Goal: Information Seeking & Learning: Learn about a topic

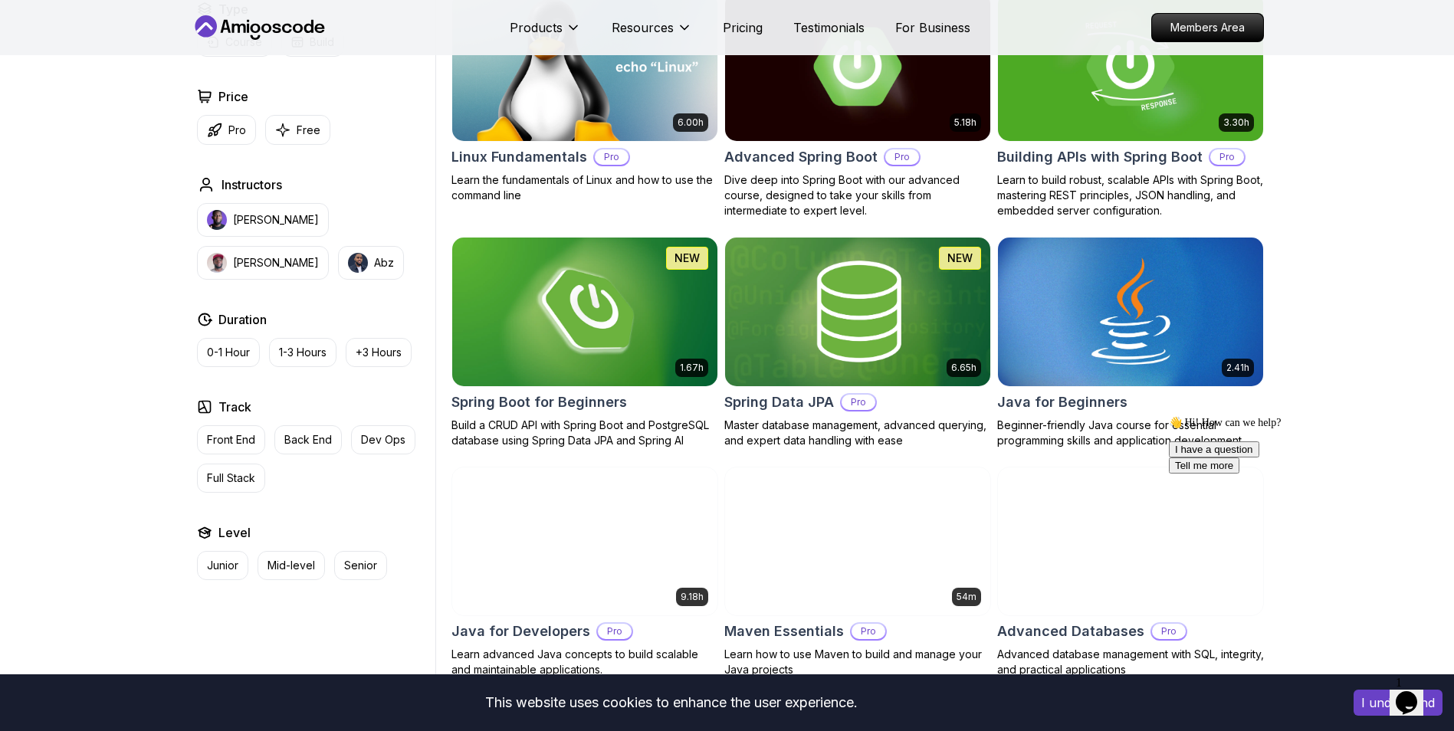
scroll to position [536, 0]
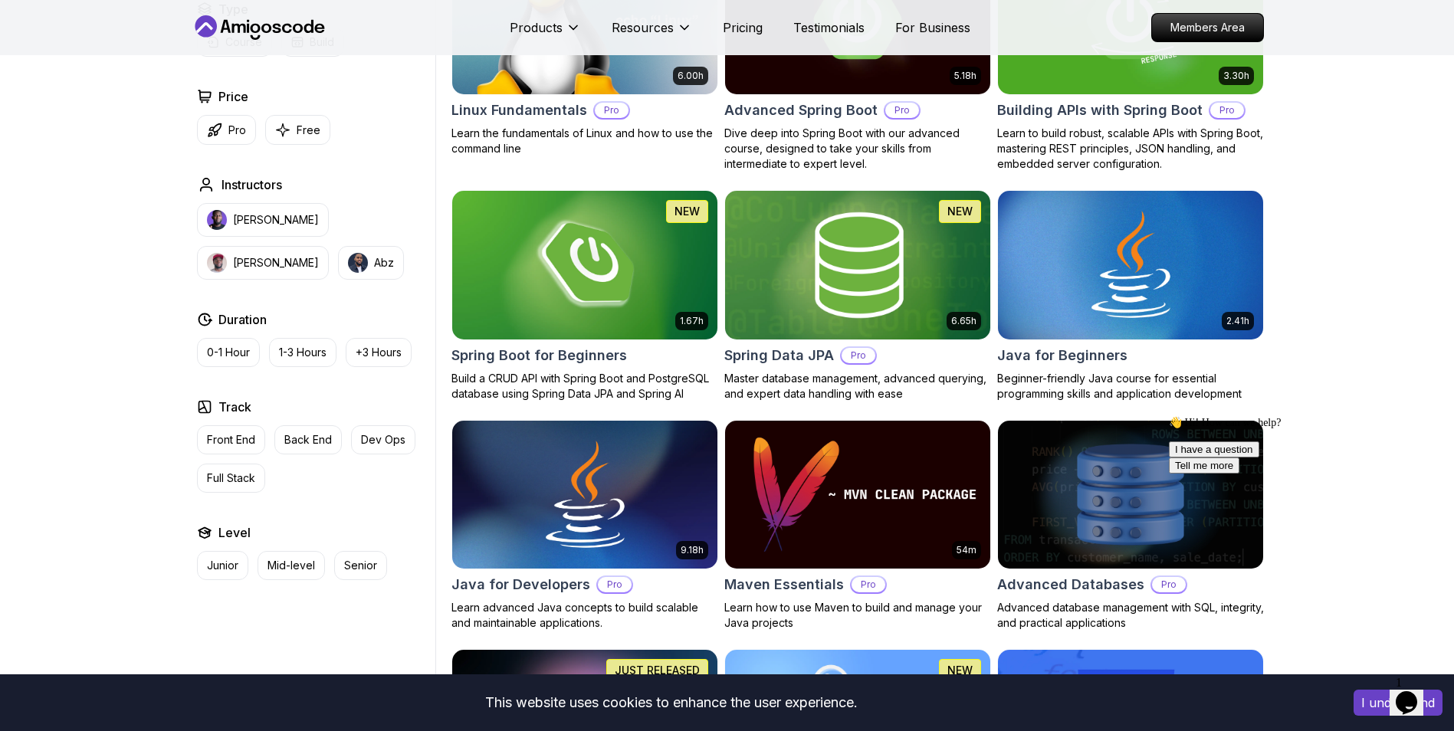
click at [895, 265] on img at bounding box center [857, 265] width 278 height 156
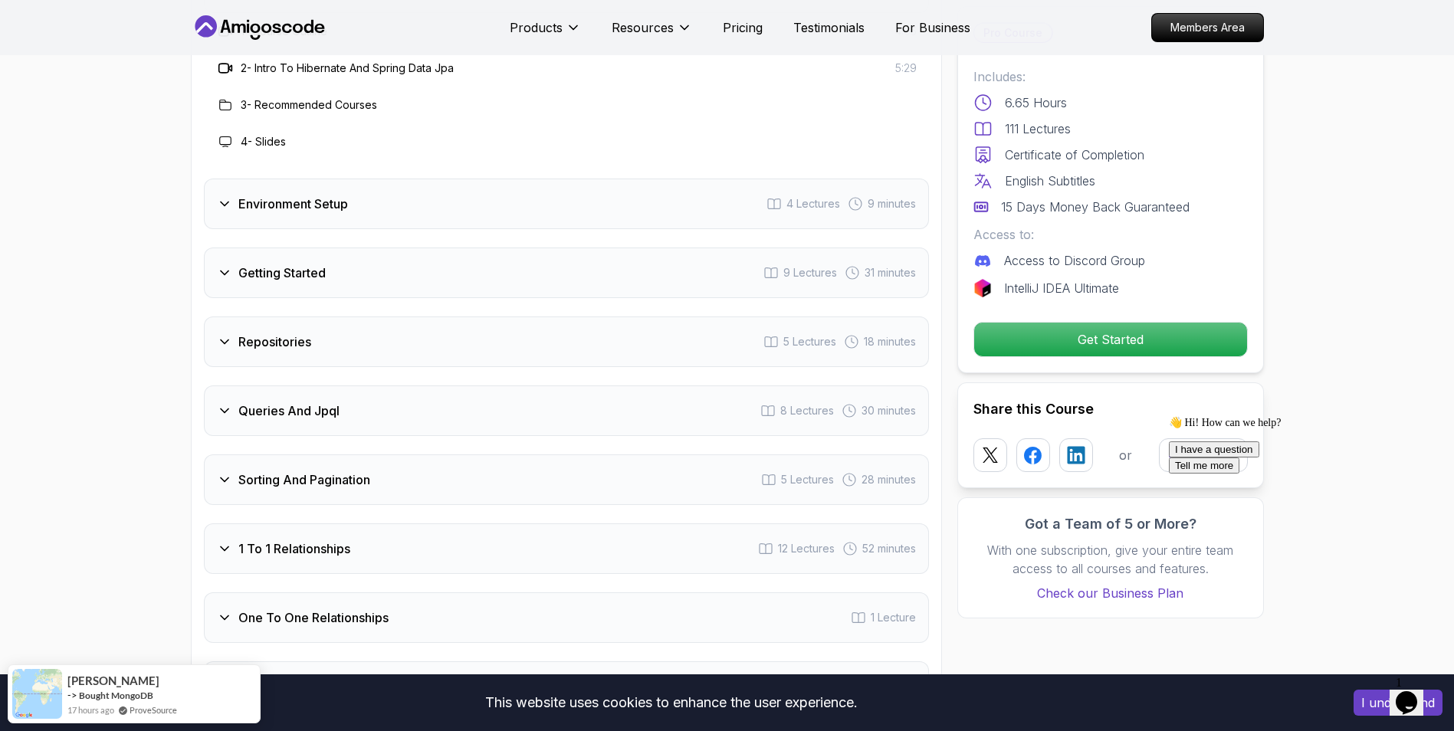
scroll to position [2069, 0]
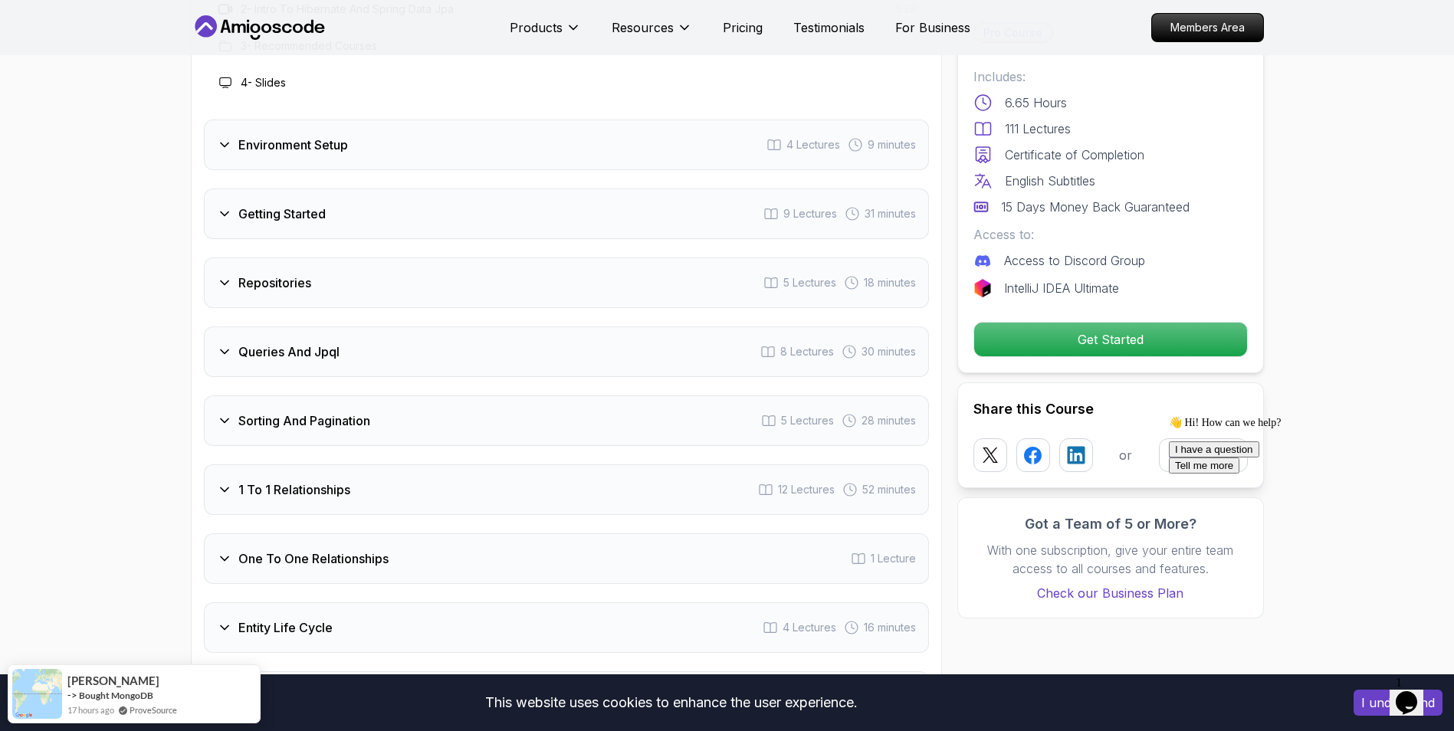
click at [561, 198] on div "Getting Started 9 Lectures 31 minutes" at bounding box center [566, 214] width 725 height 51
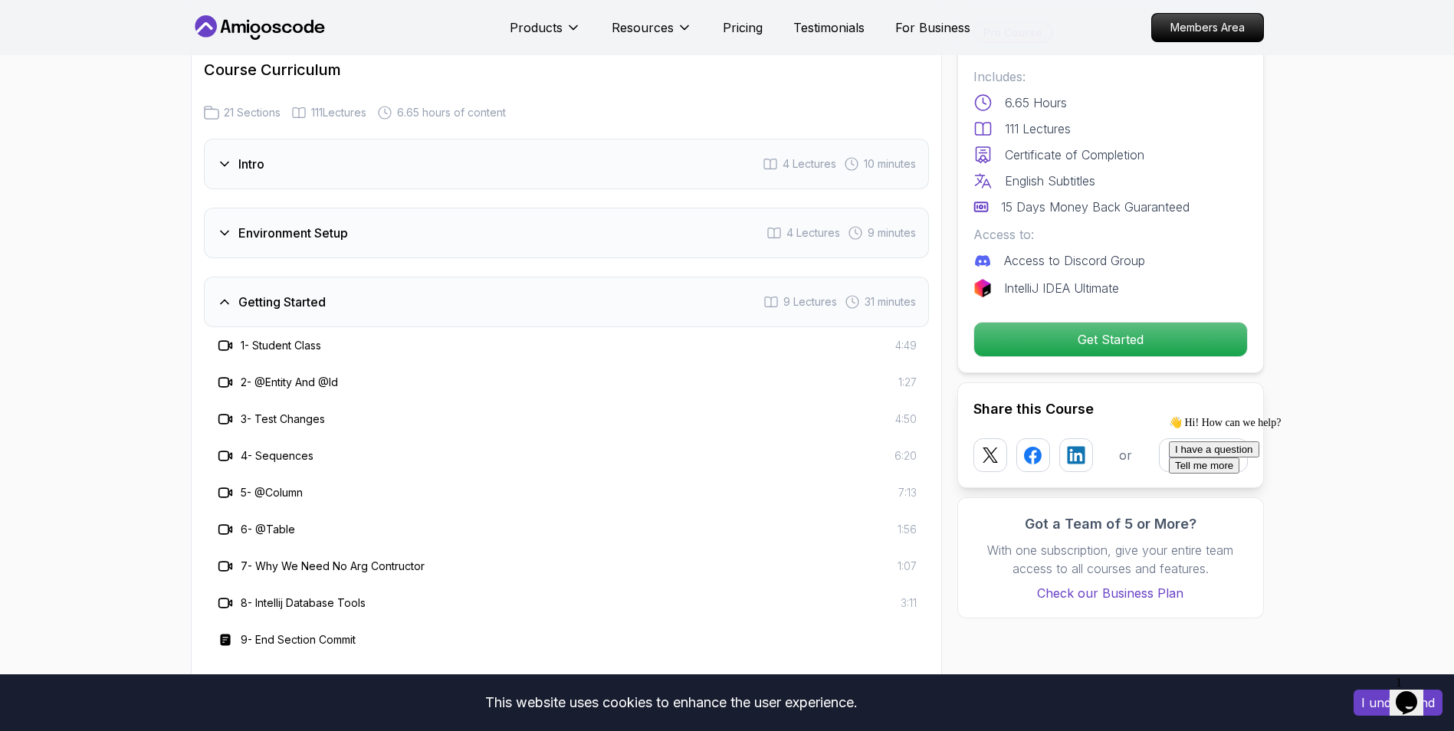
scroll to position [1763, 0]
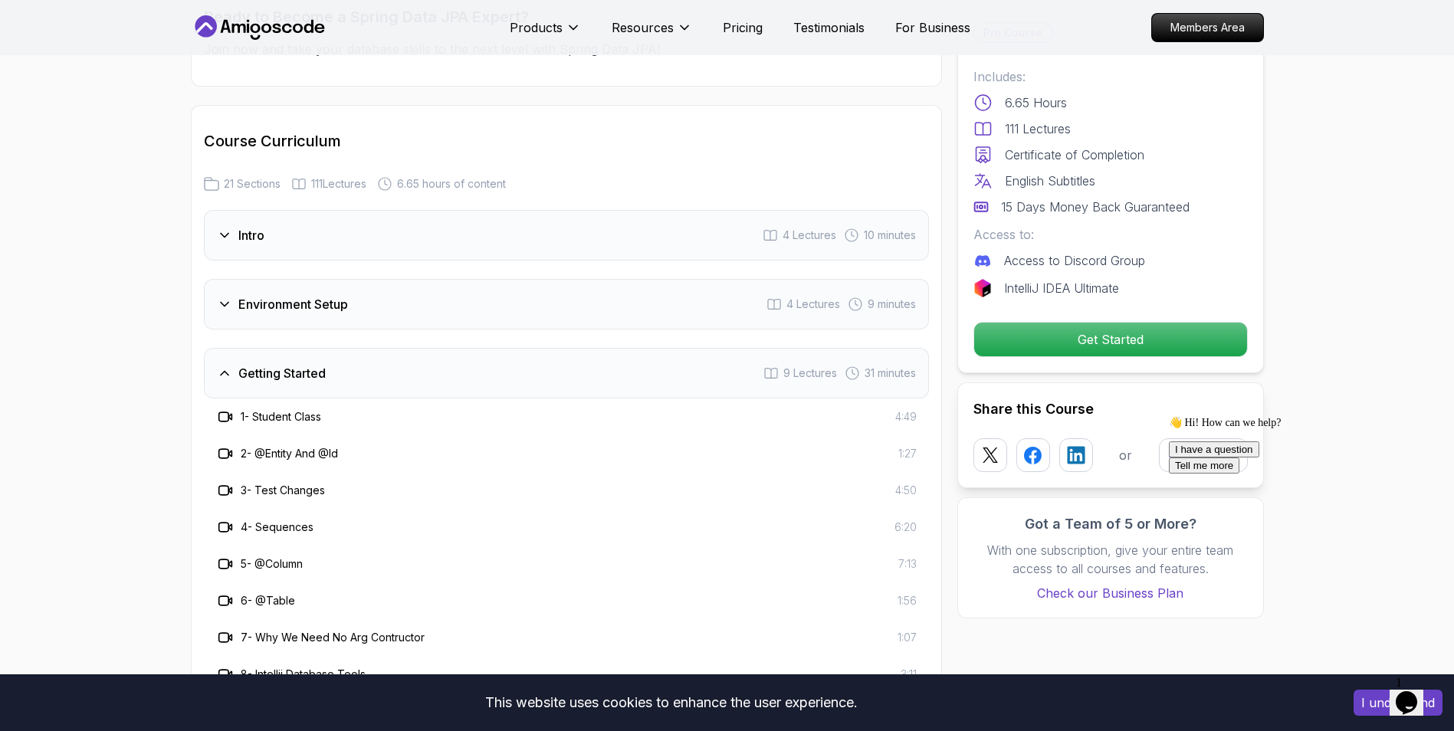
click at [559, 279] on div "Environment Setup 4 Lectures 9 minutes" at bounding box center [566, 304] width 725 height 51
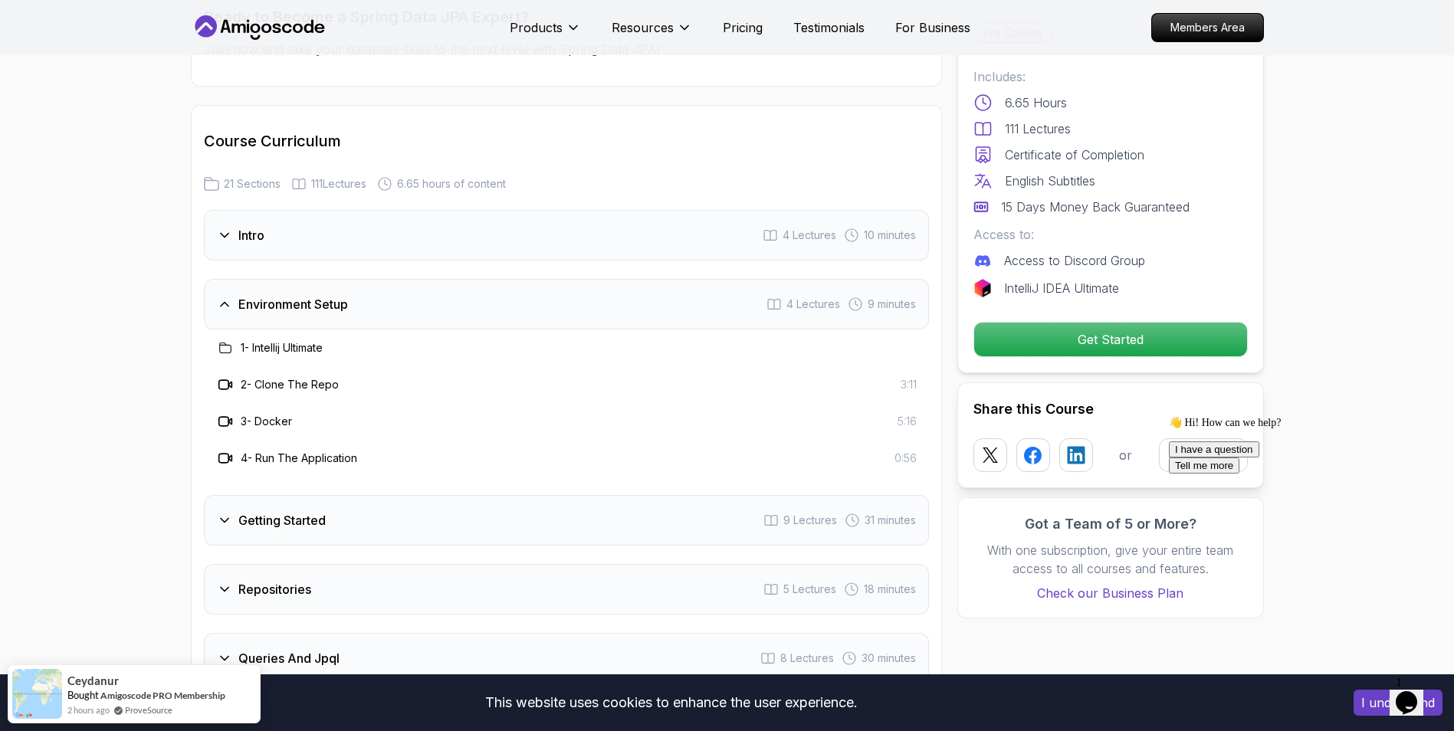
click at [306, 340] on h3 "1 - Intellij Ultimate" at bounding box center [282, 347] width 82 height 15
click at [228, 342] on icon at bounding box center [225, 348] width 12 height 12
drag, startPoint x: 228, startPoint y: 326, endPoint x: 282, endPoint y: 324, distance: 54.4
click at [282, 340] on h3 "1 - Intellij Ultimate" at bounding box center [282, 347] width 82 height 15
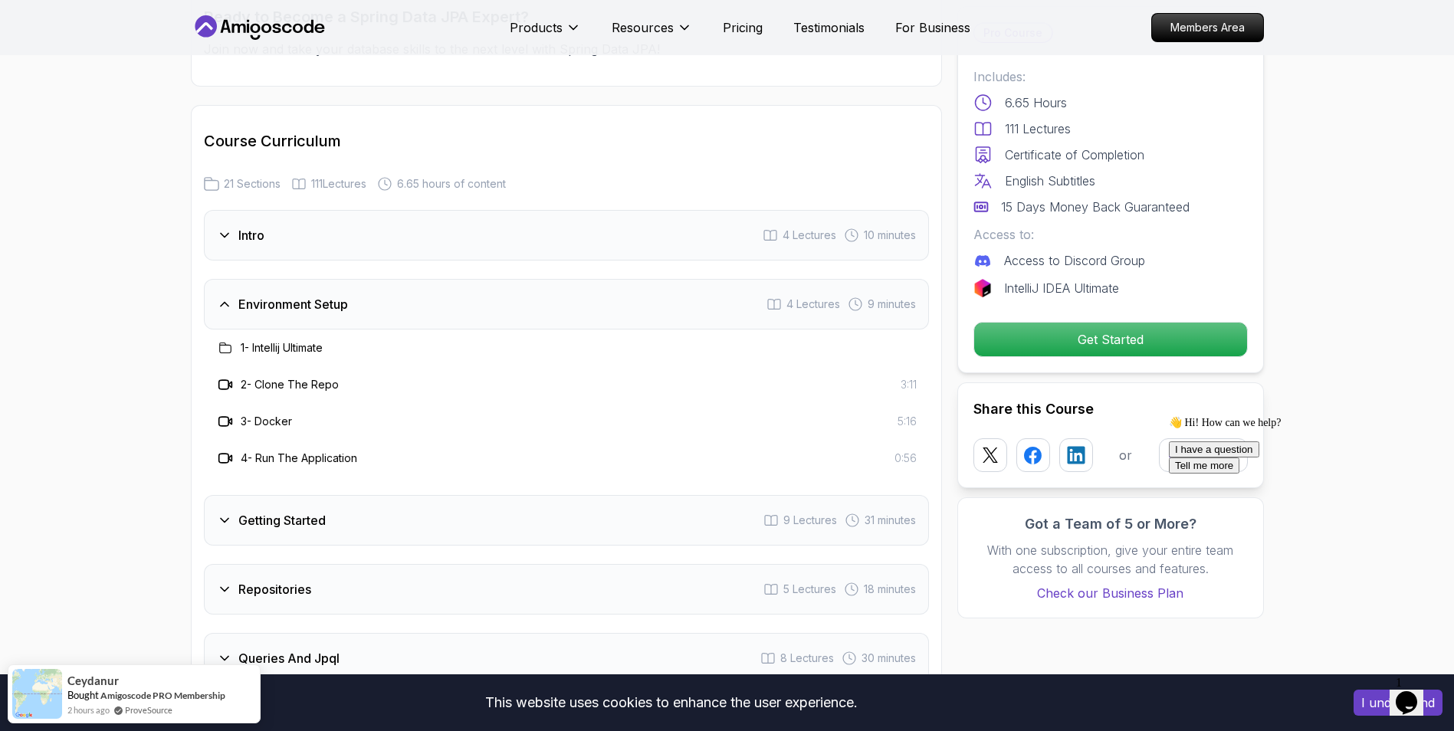
click at [264, 377] on h3 "2 - Clone The Repo" at bounding box center [290, 384] width 98 height 15
click at [276, 377] on h3 "2 - Clone The Repo" at bounding box center [290, 384] width 98 height 15
click at [264, 414] on h3 "3 - Docker" at bounding box center [266, 421] width 51 height 15
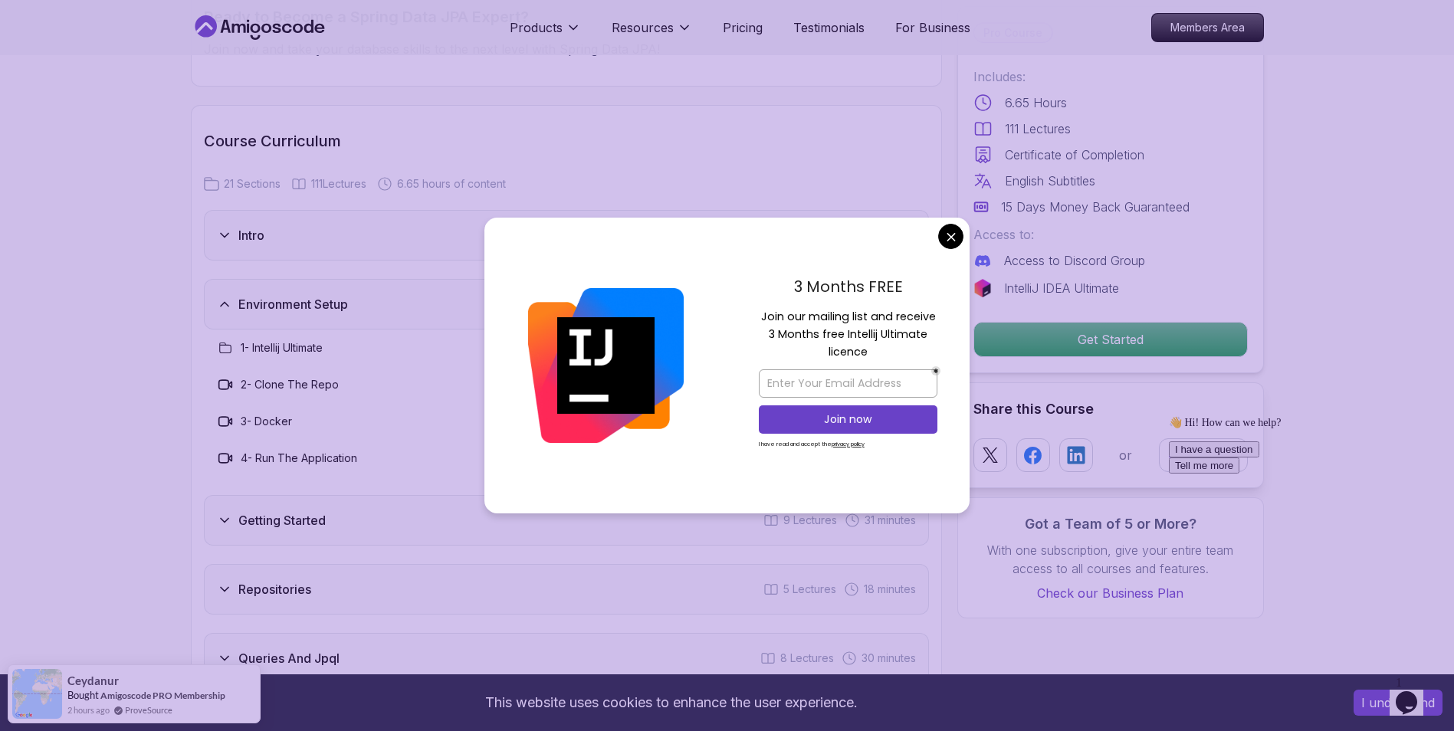
click at [288, 295] on h3 "Environment Setup" at bounding box center [293, 304] width 110 height 18
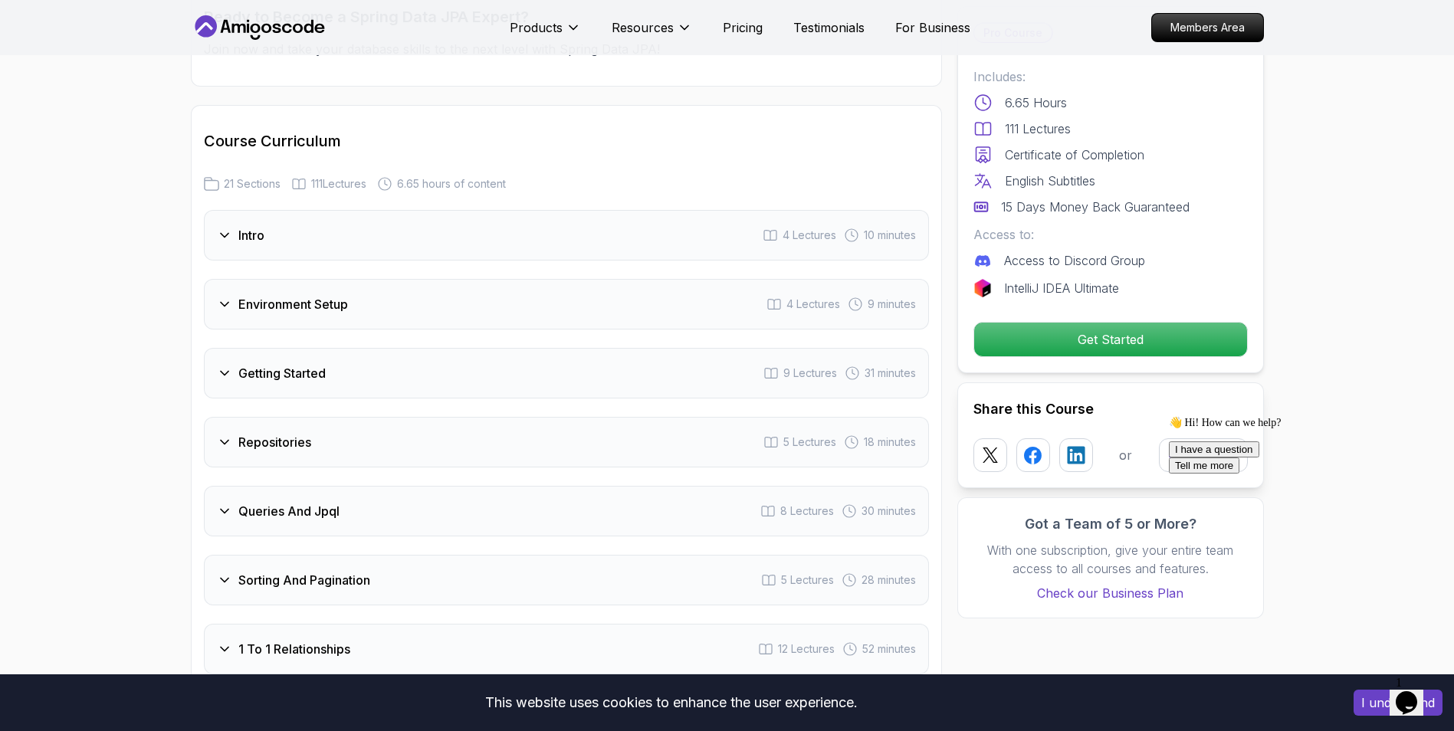
click at [368, 217] on div "Intro 4 Lectures 10 minutes" at bounding box center [566, 235] width 725 height 51
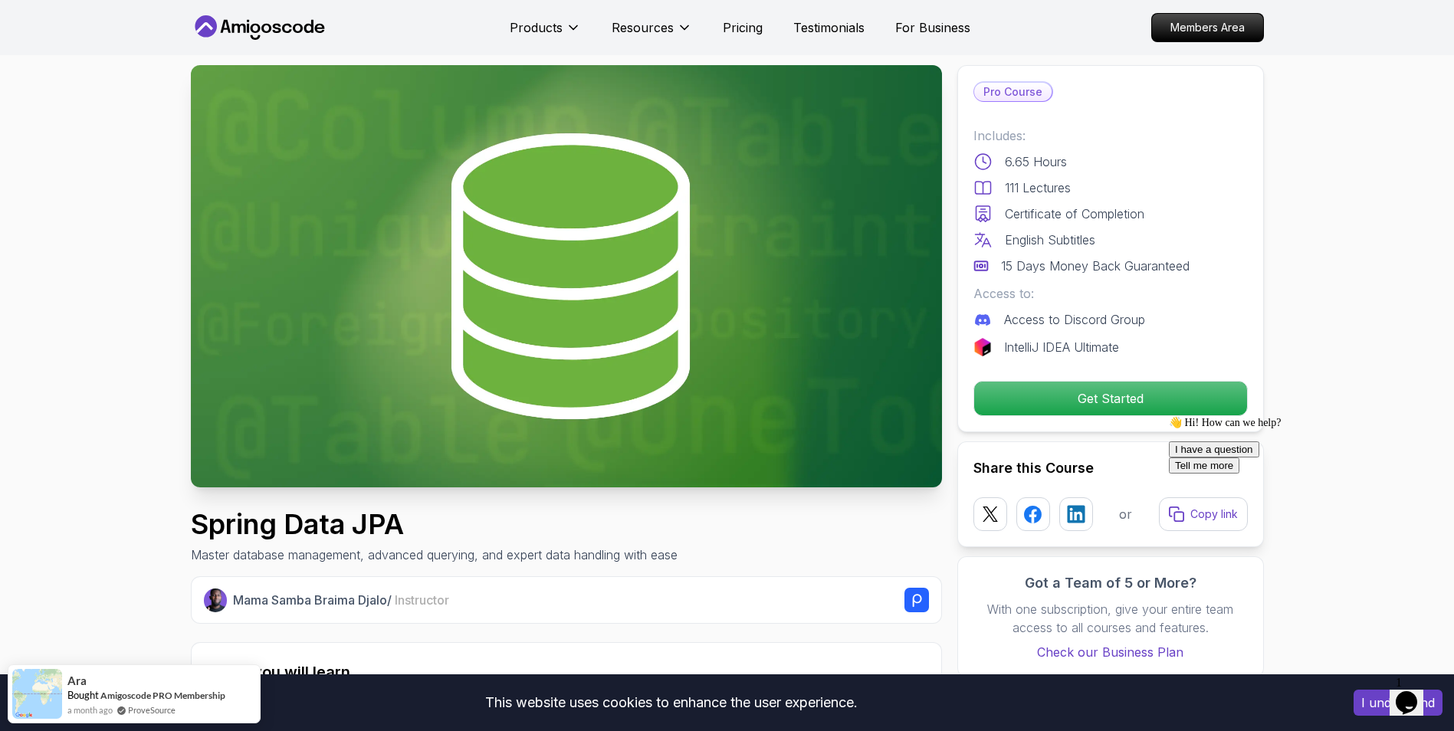
scroll to position [0, 0]
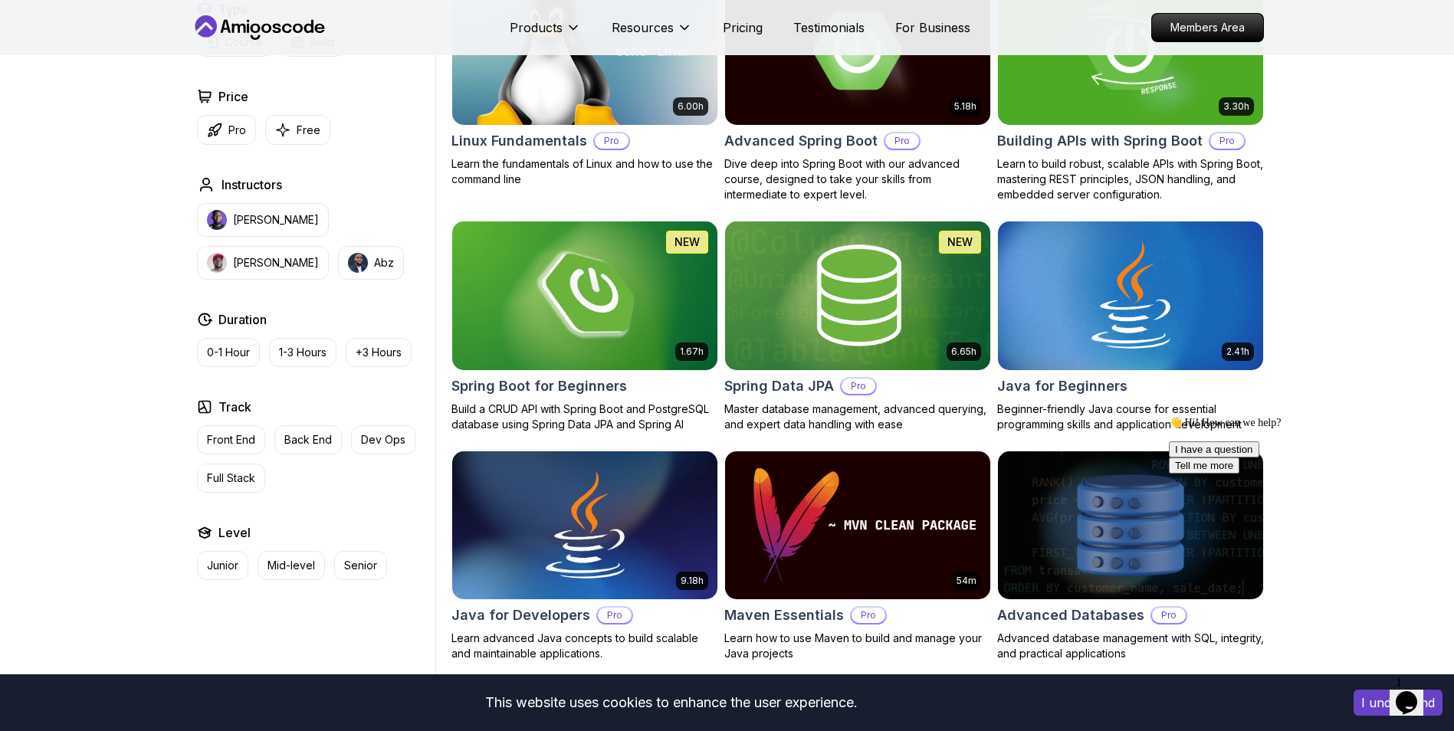
scroll to position [536, 0]
